Goal: Task Accomplishment & Management: Use online tool/utility

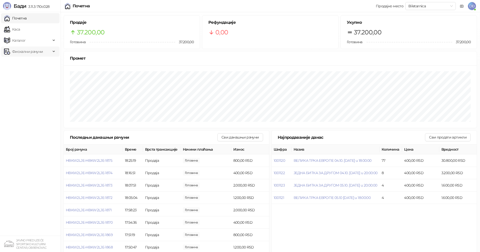
click at [38, 53] on span "Фискални рачуни" at bounding box center [27, 51] width 31 height 10
click at [30, 73] on link "По данима" at bounding box center [19, 74] width 27 height 10
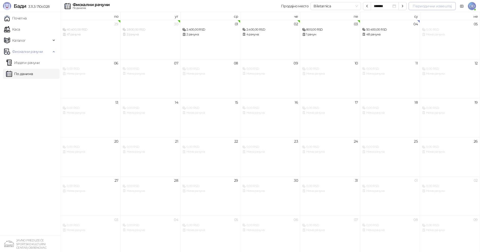
click at [434, 6] on button "Периодични извештај" at bounding box center [432, 6] width 47 height 8
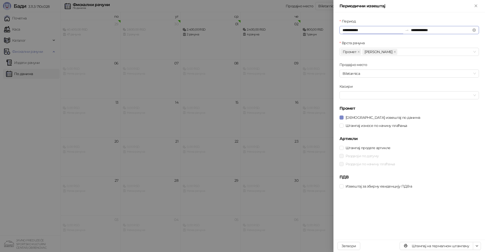
click at [362, 30] on input "**********" at bounding box center [372, 30] width 60 height 6
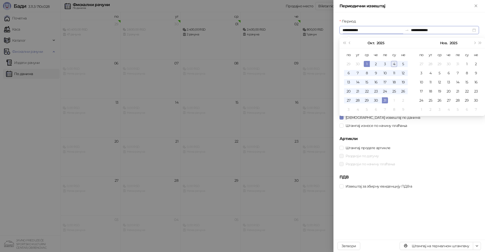
type input "**********"
click at [394, 62] on div "4" at bounding box center [394, 64] width 6 height 6
type input "**********"
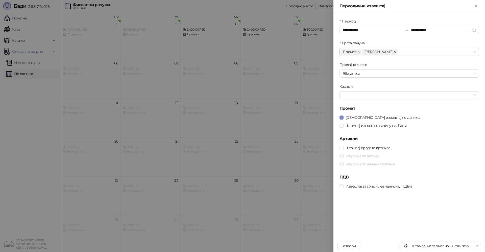
click at [394, 51] on icon "close" at bounding box center [395, 52] width 2 height 2
click at [352, 96] on div at bounding box center [406, 95] width 132 height 7
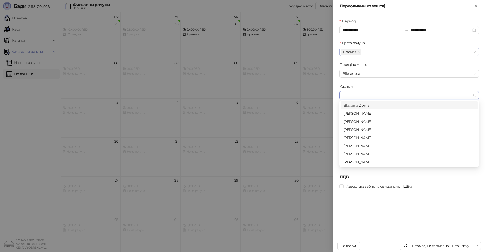
scroll to position [16, 0]
click at [363, 161] on div "[PERSON_NAME]" at bounding box center [408, 162] width 131 height 6
click at [410, 86] on div "Касири" at bounding box center [408, 88] width 139 height 8
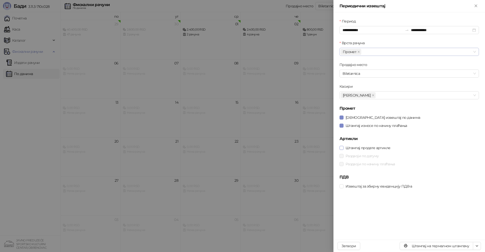
click at [343, 148] on span at bounding box center [341, 148] width 4 height 4
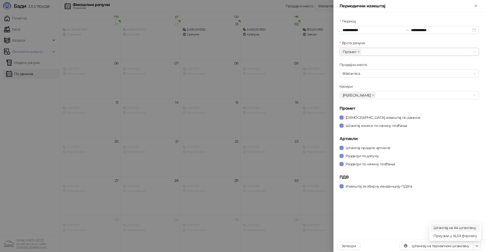
click at [461, 227] on span "Штампај на А4 штампачу" at bounding box center [454, 228] width 43 height 6
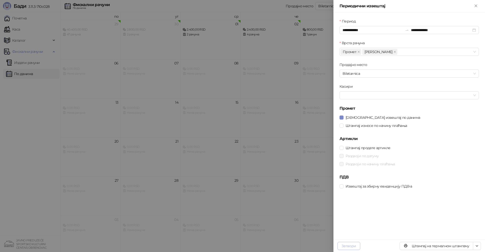
click at [348, 245] on button "Затвори" at bounding box center [348, 246] width 23 height 8
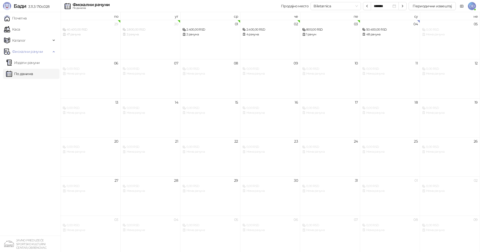
click at [473, 8] on span "DĐ" at bounding box center [472, 6] width 8 height 8
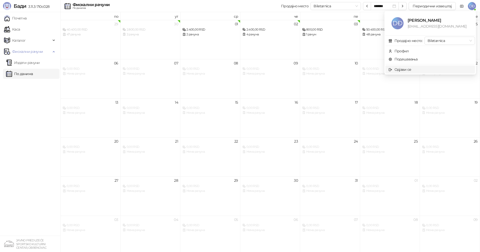
click at [404, 69] on div "Одјави се" at bounding box center [403, 70] width 17 height 6
